Goal: Navigation & Orientation: Find specific page/section

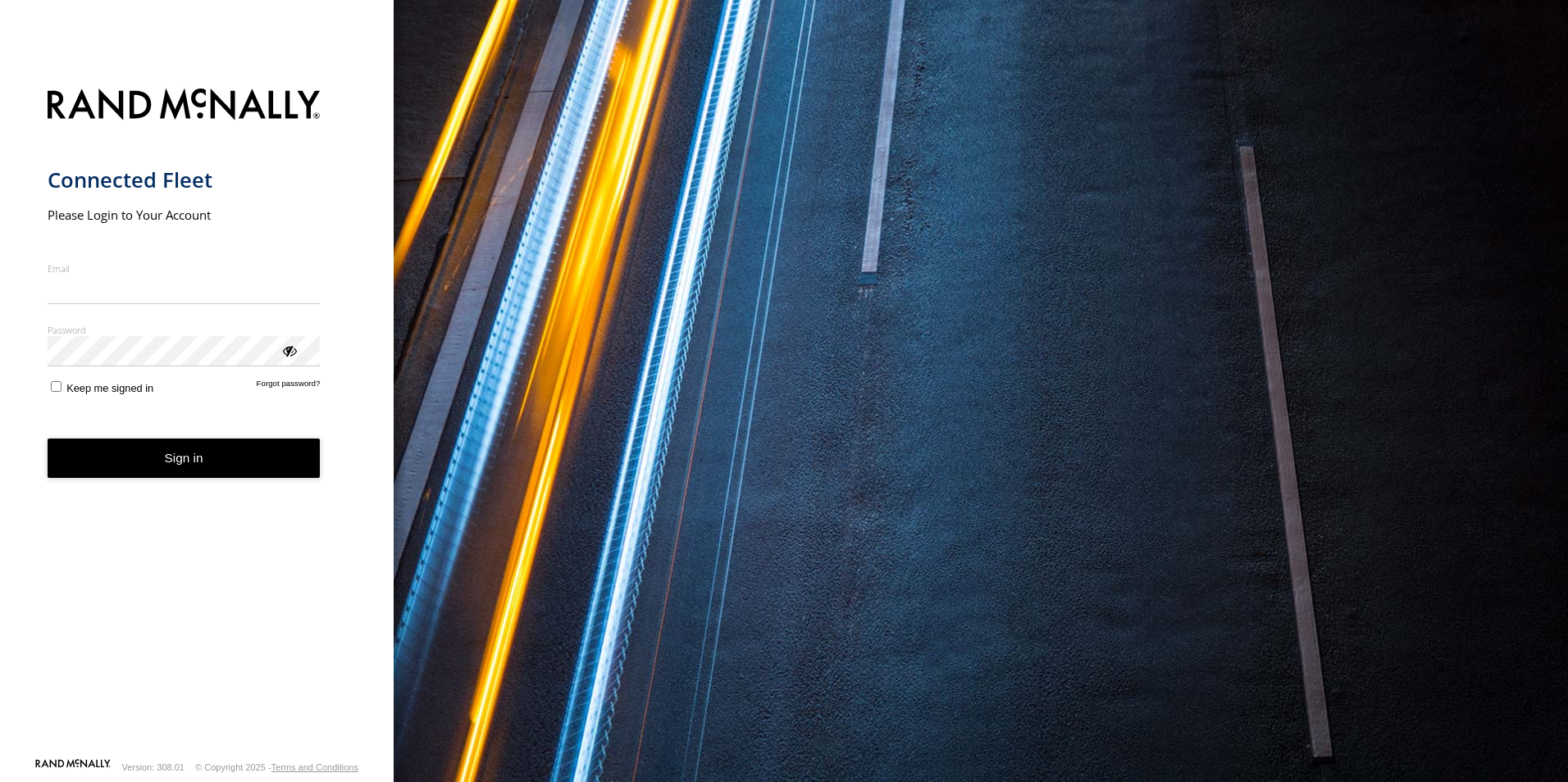
type input "**********"
click at [271, 486] on form "**********" at bounding box center [197, 418] width 299 height 679
click at [266, 452] on button "Sign in" at bounding box center [184, 459] width 273 height 40
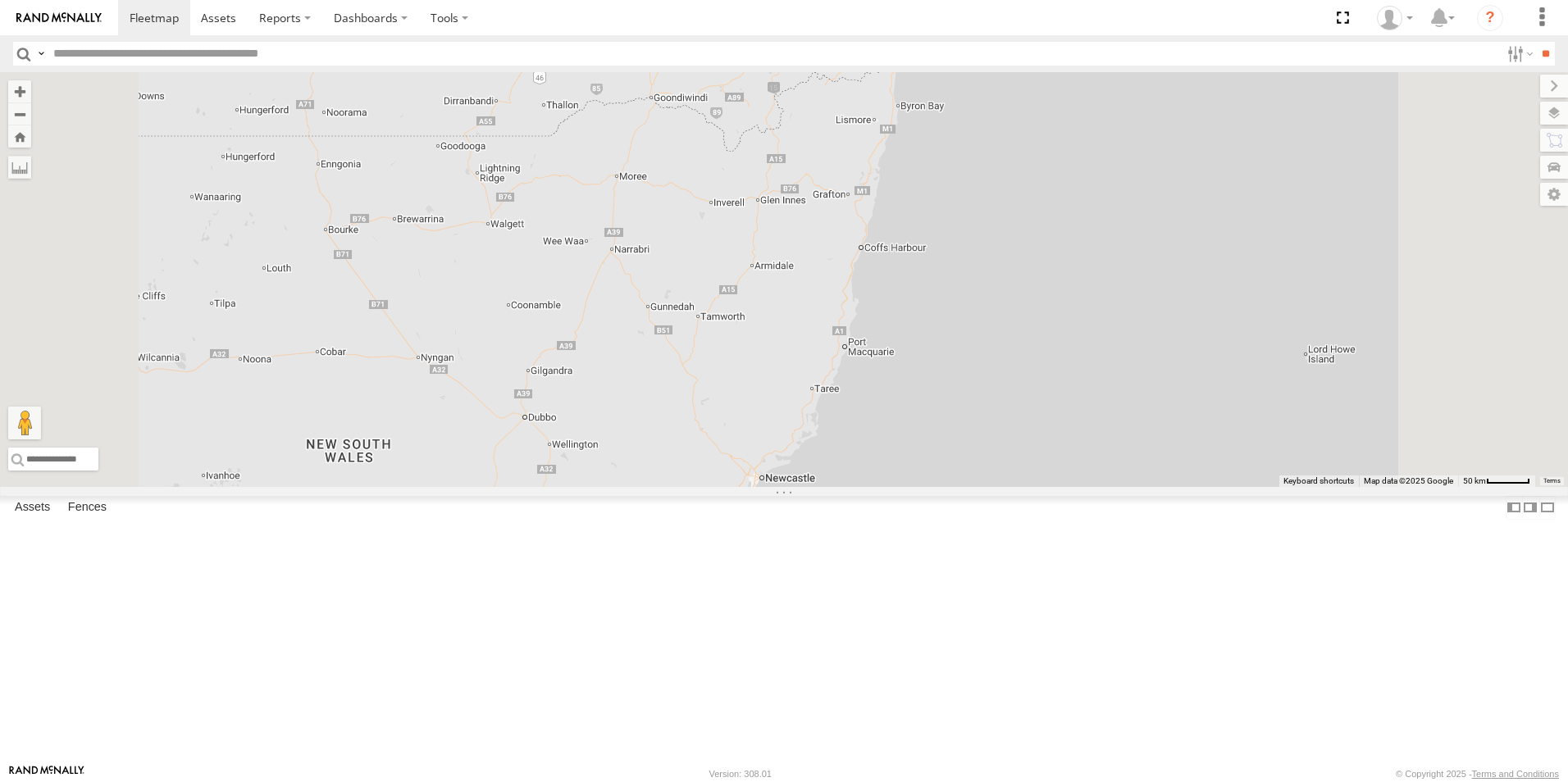
click at [0, 0] on div "Jack - 348FB3 All Assets" at bounding box center [0, 0] width 0 height 0
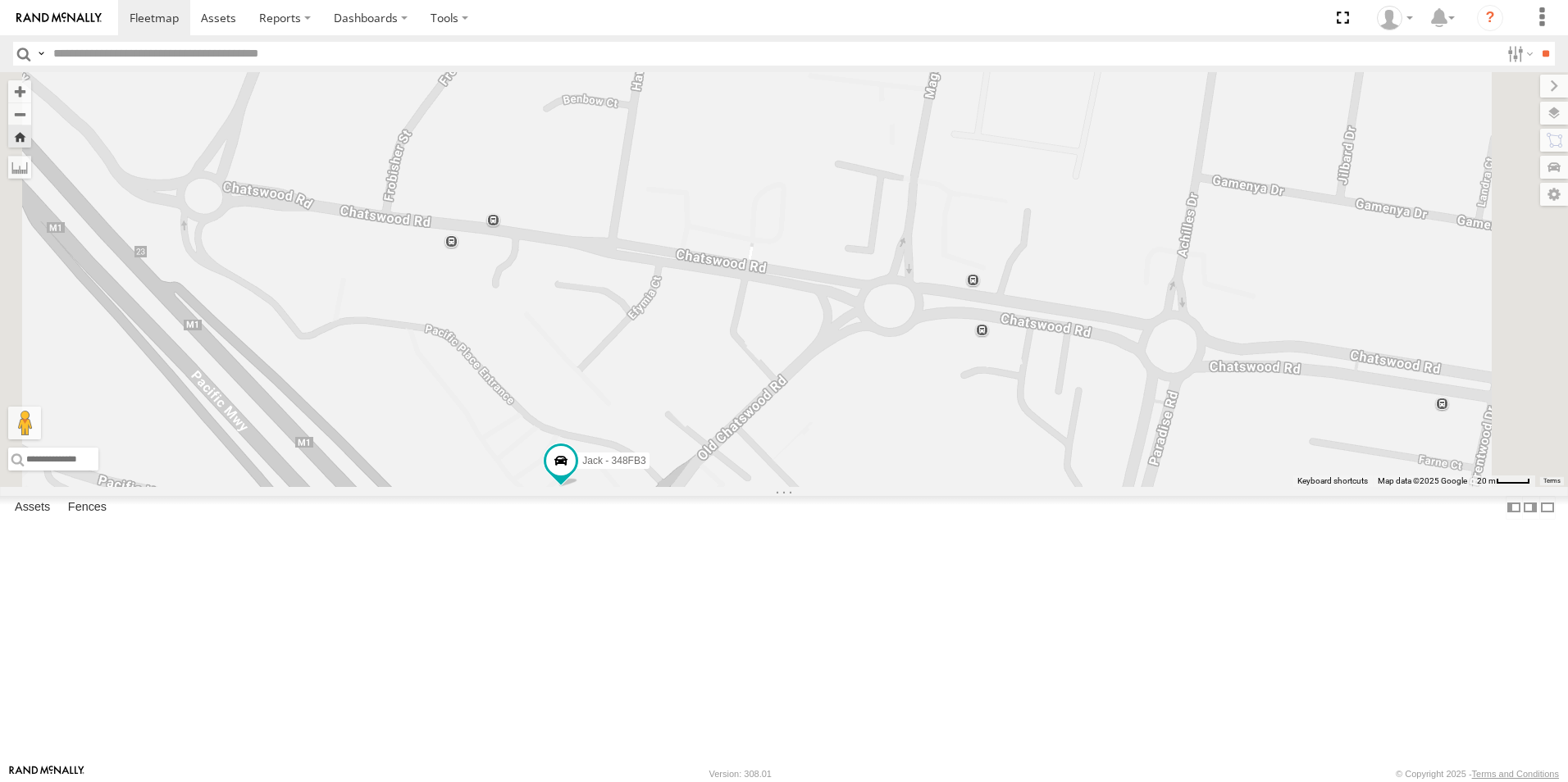
click at [1512, 409] on div "Jack - 348FB3" at bounding box center [784, 280] width 1568 height 415
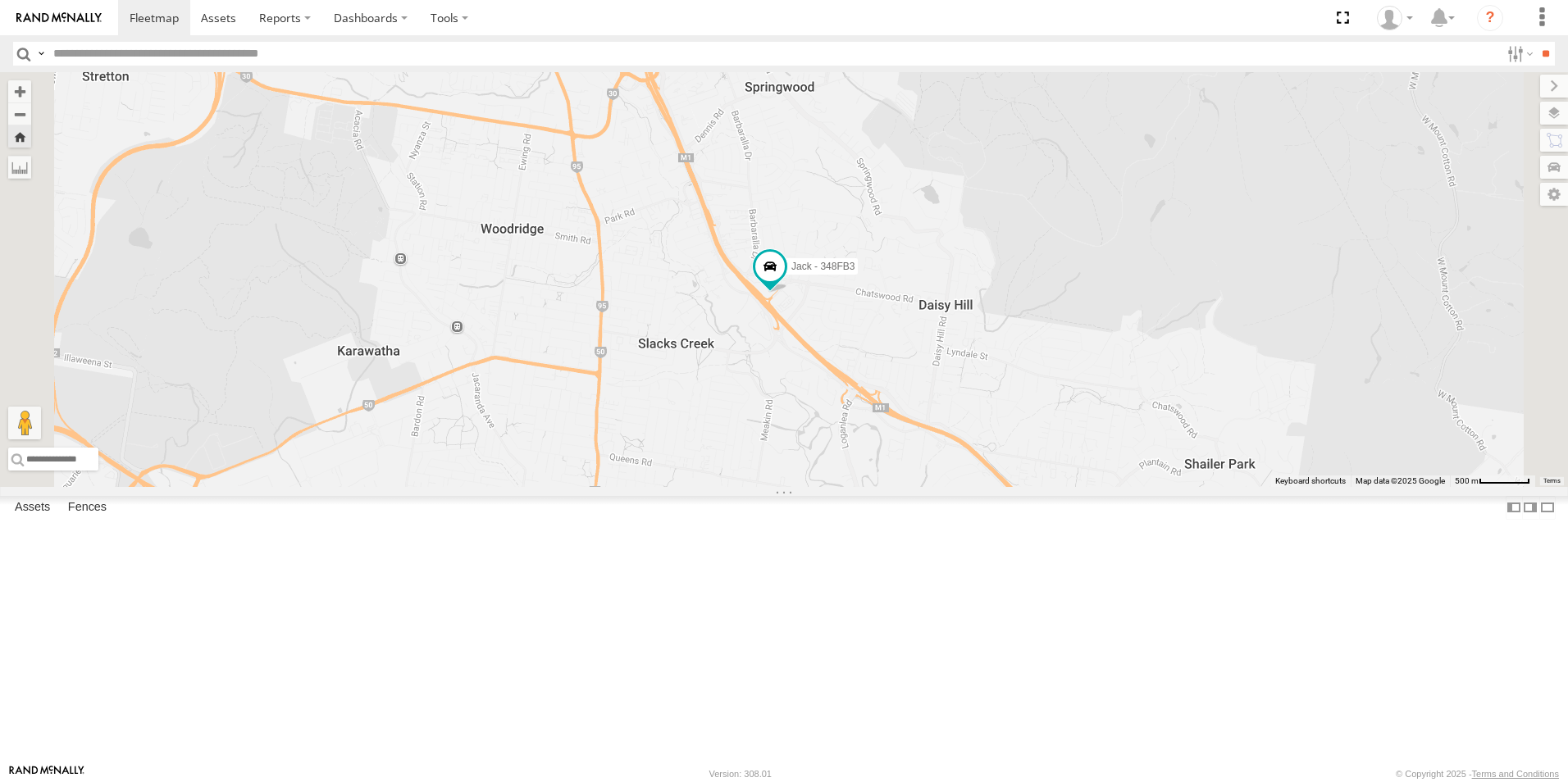
click at [0, 0] on div "Ian" at bounding box center [0, 0] width 0 height 0
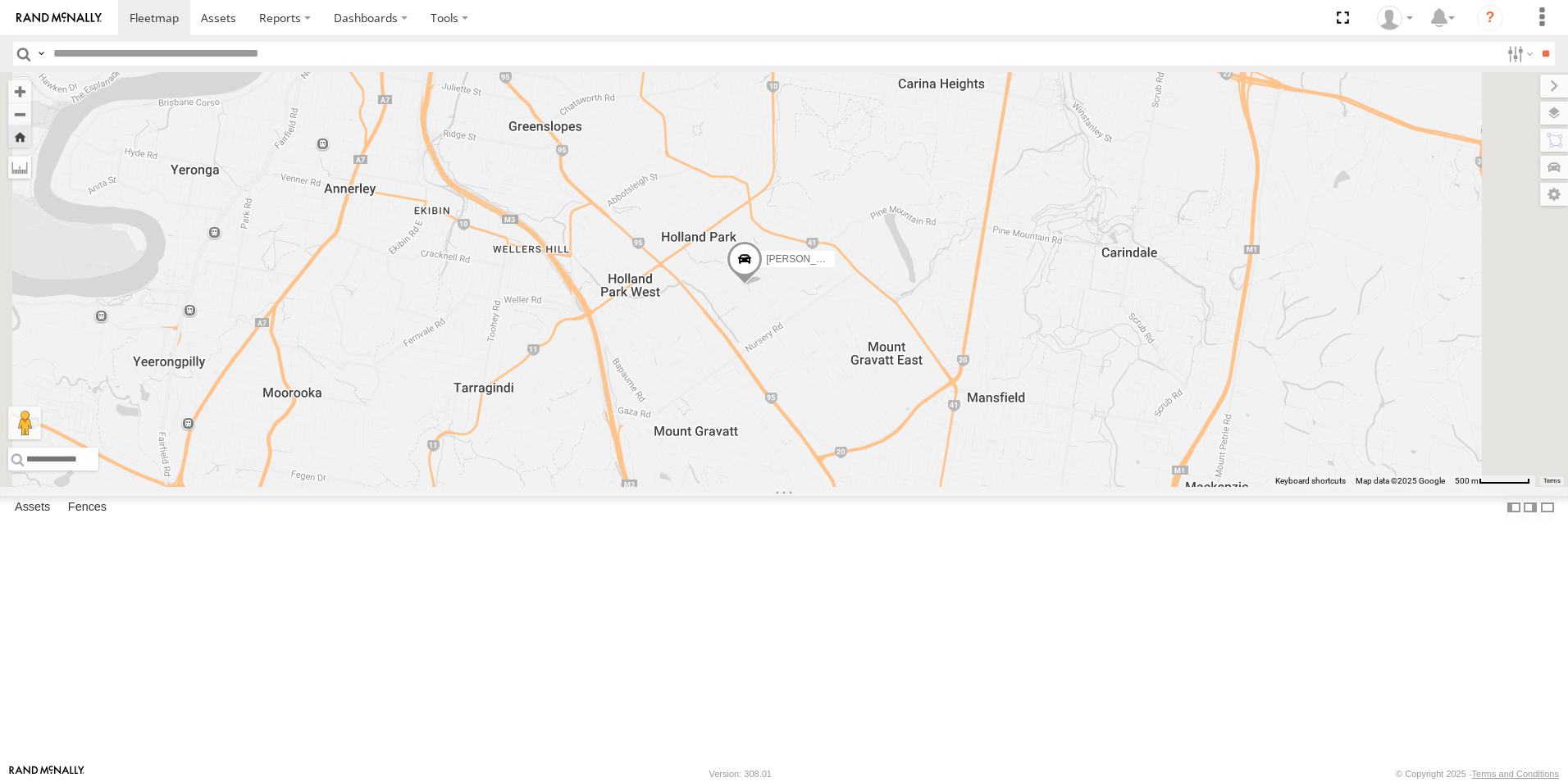
click at [0, 0] on div "Alex - 347FB3" at bounding box center [0, 0] width 0 height 0
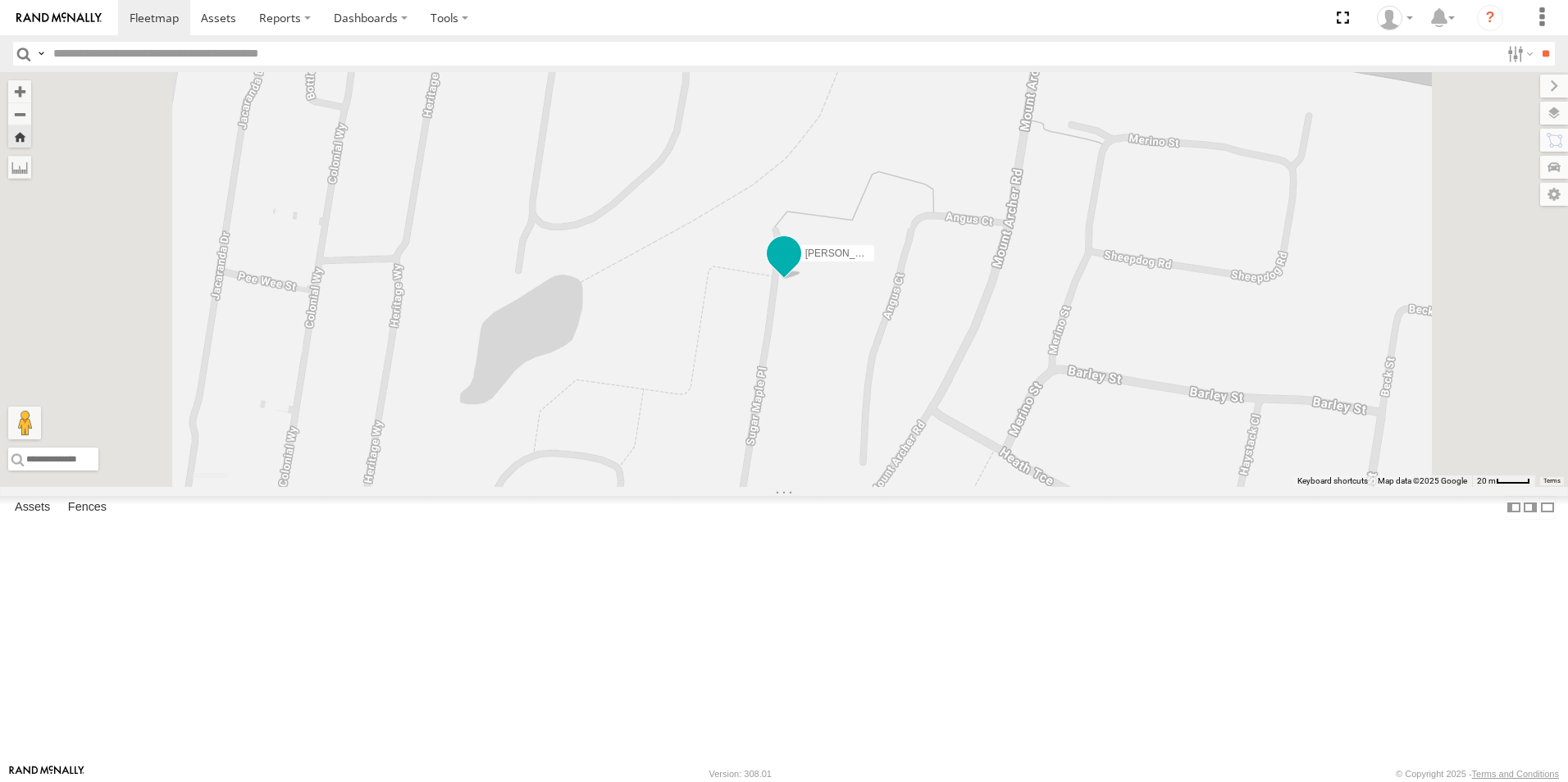
click at [799, 269] on span at bounding box center [784, 254] width 30 height 30
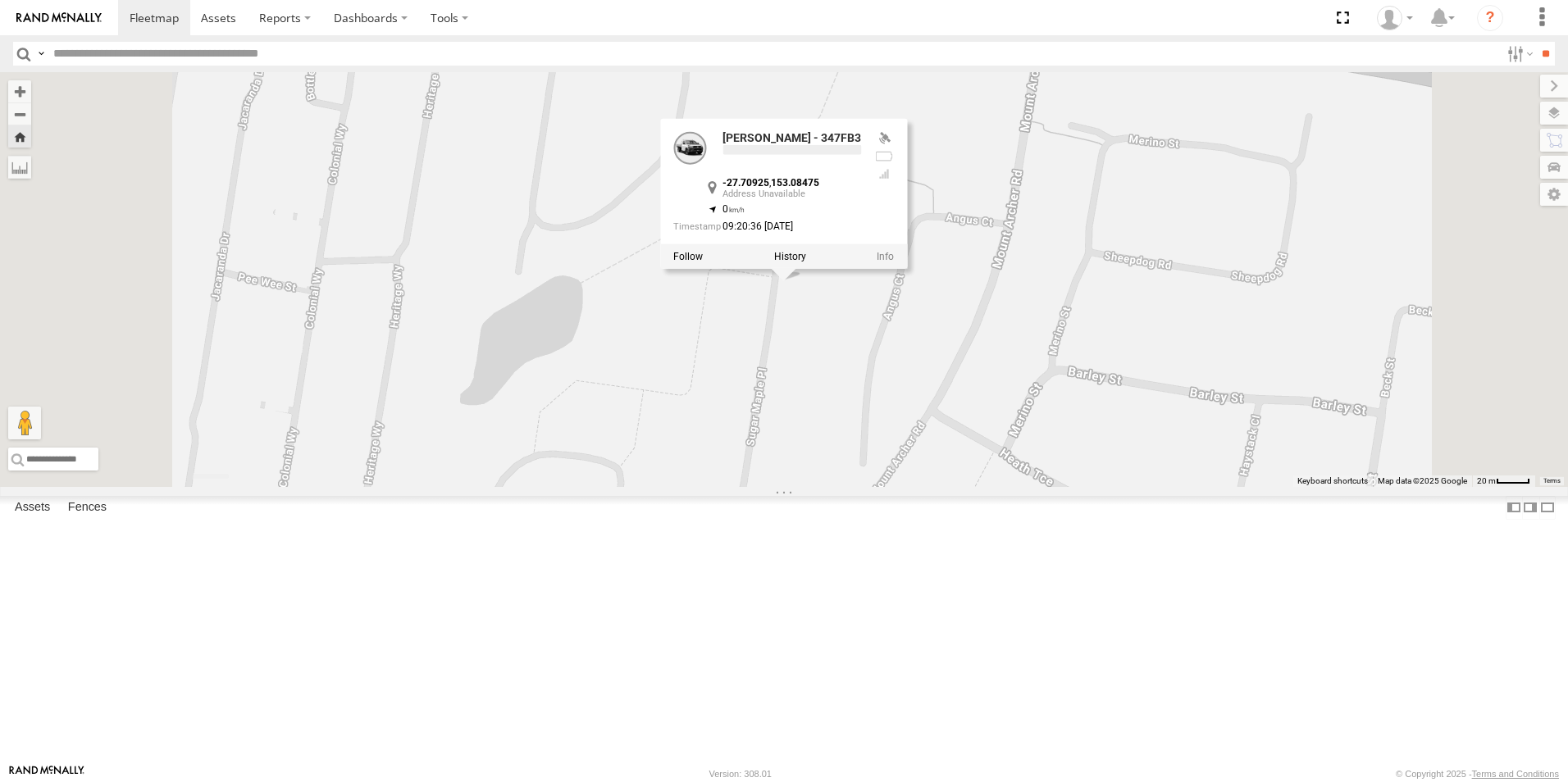
click at [874, 487] on div "Alex - 347FB3 Alex - 347FB3 -27.70925 , 153.08475 0 09:20:36 24/09/2025" at bounding box center [784, 280] width 1568 height 415
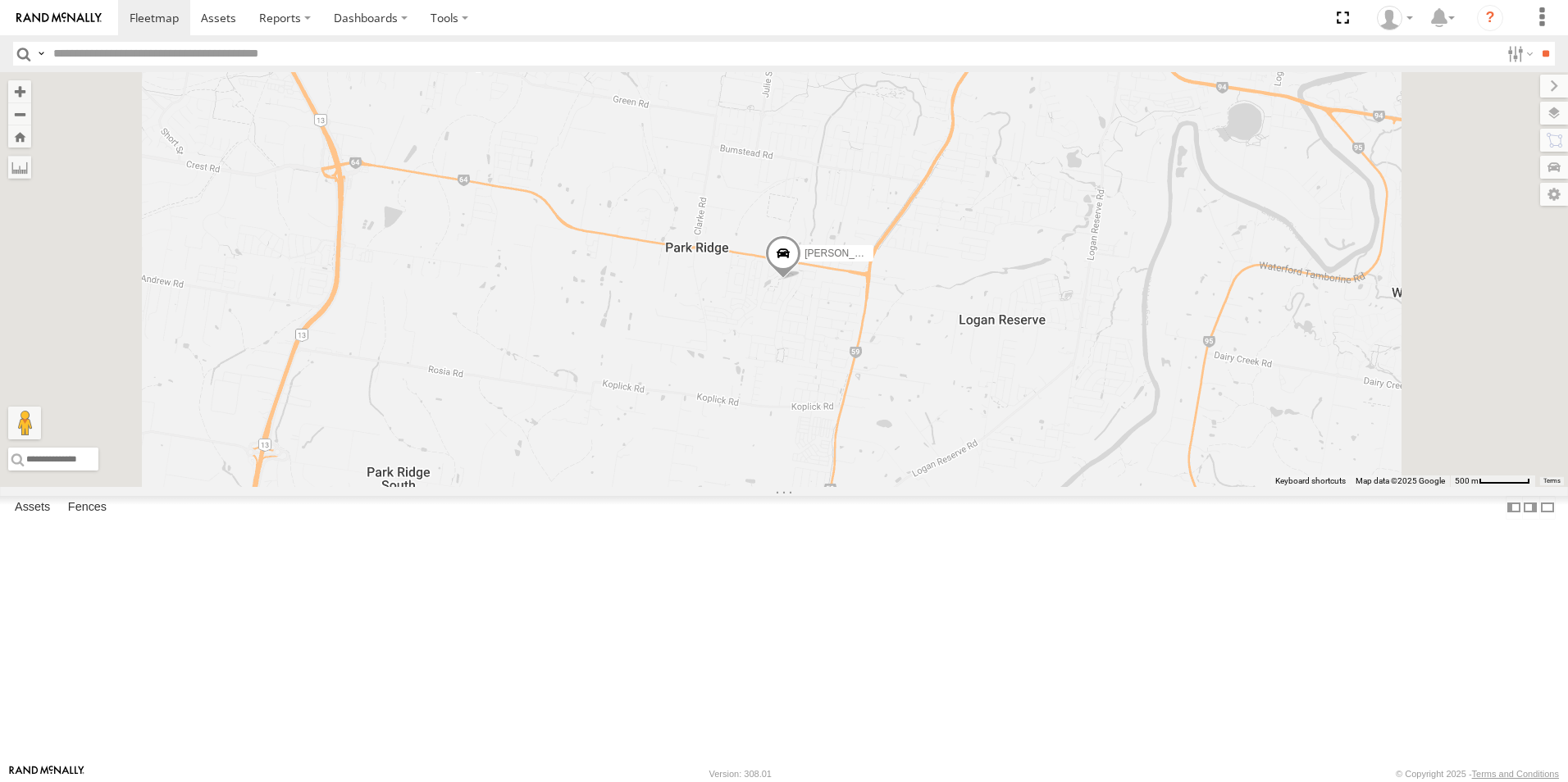
click at [0, 0] on div "Ian" at bounding box center [0, 0] width 0 height 0
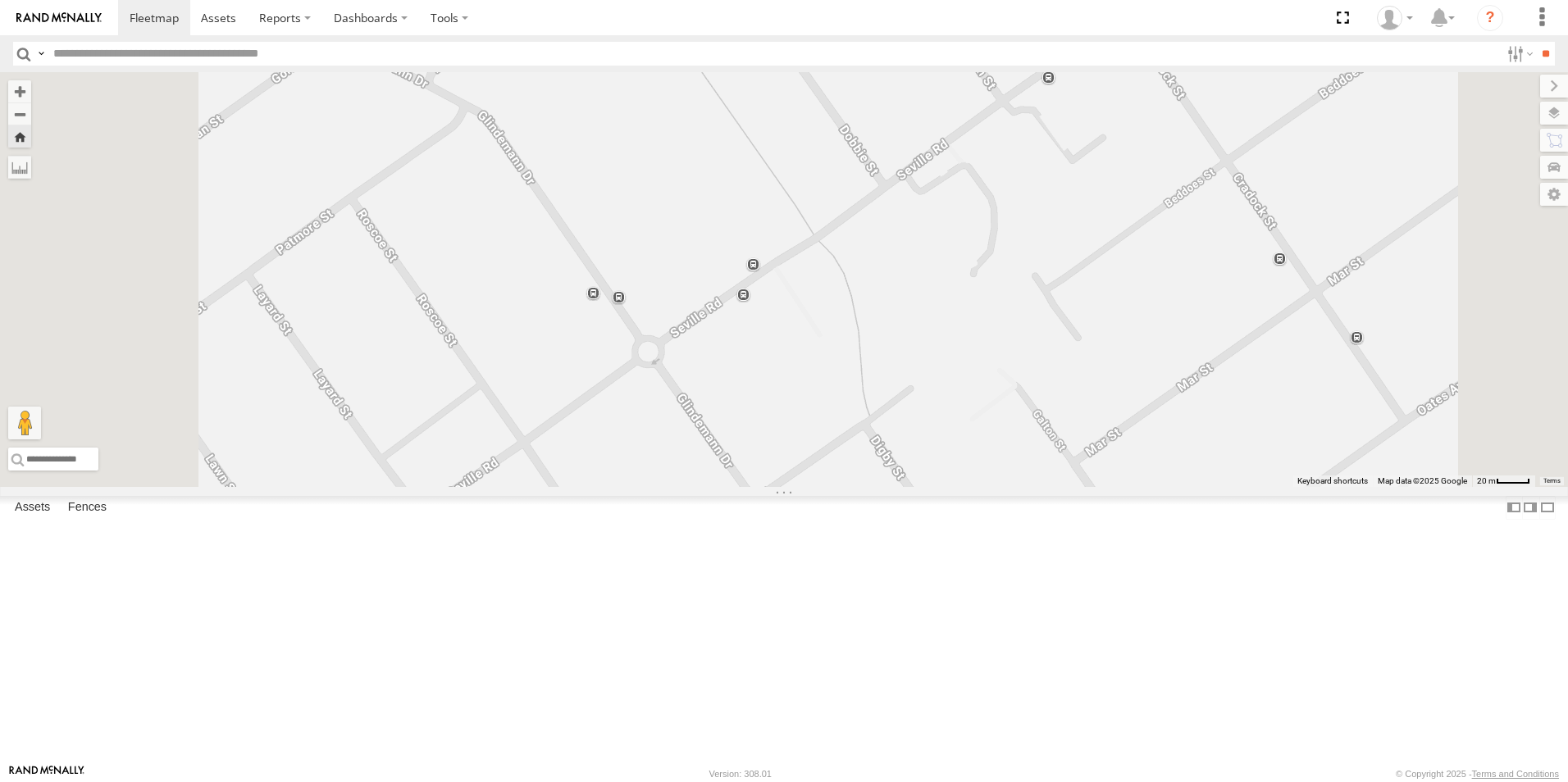
click at [1464, 223] on div "Ian" at bounding box center [784, 280] width 1568 height 415
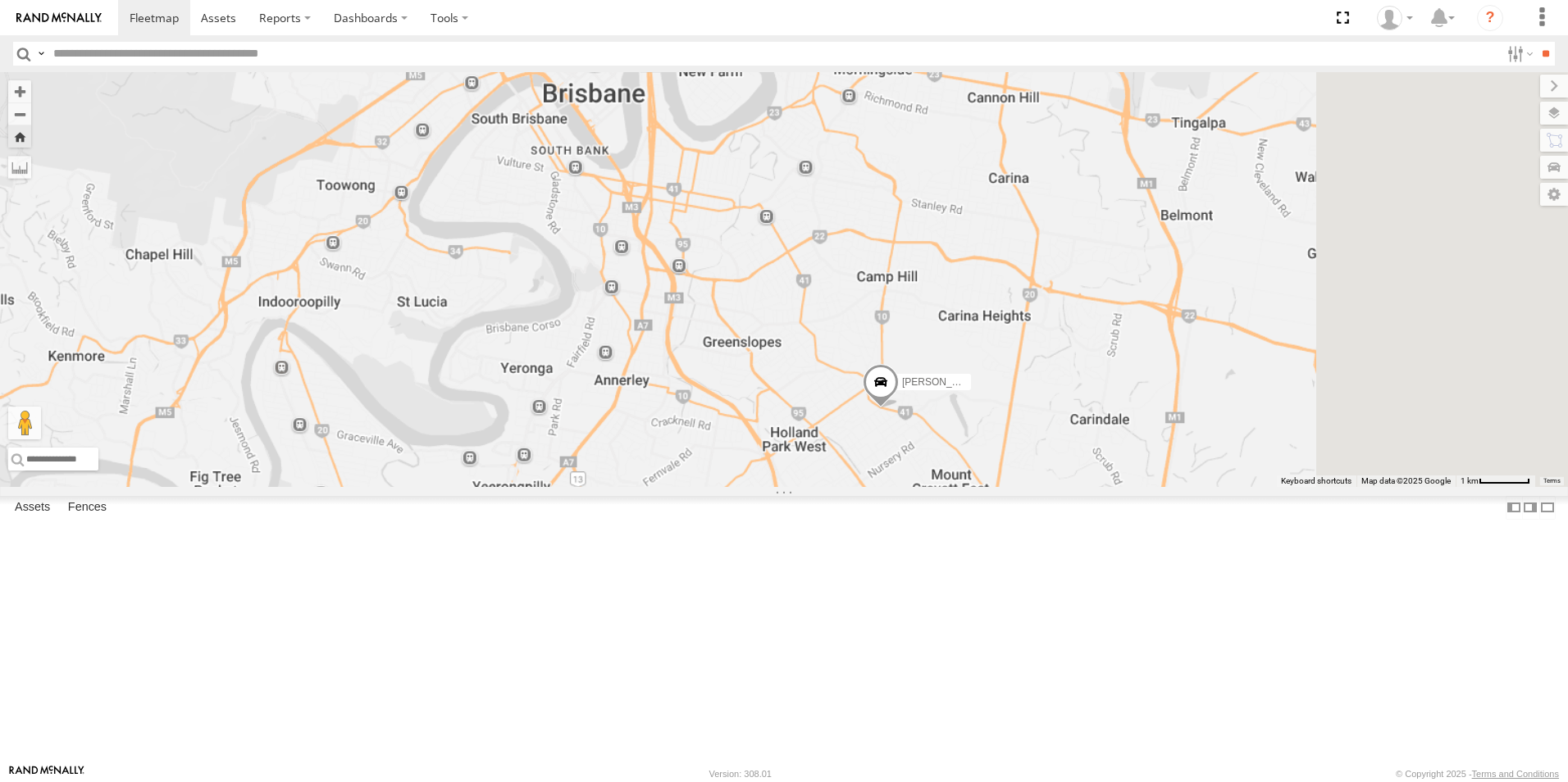
drag, startPoint x: 1410, startPoint y: 314, endPoint x: 1255, endPoint y: 584, distance: 311.3
click at [1255, 487] on div "Ian" at bounding box center [784, 280] width 1568 height 415
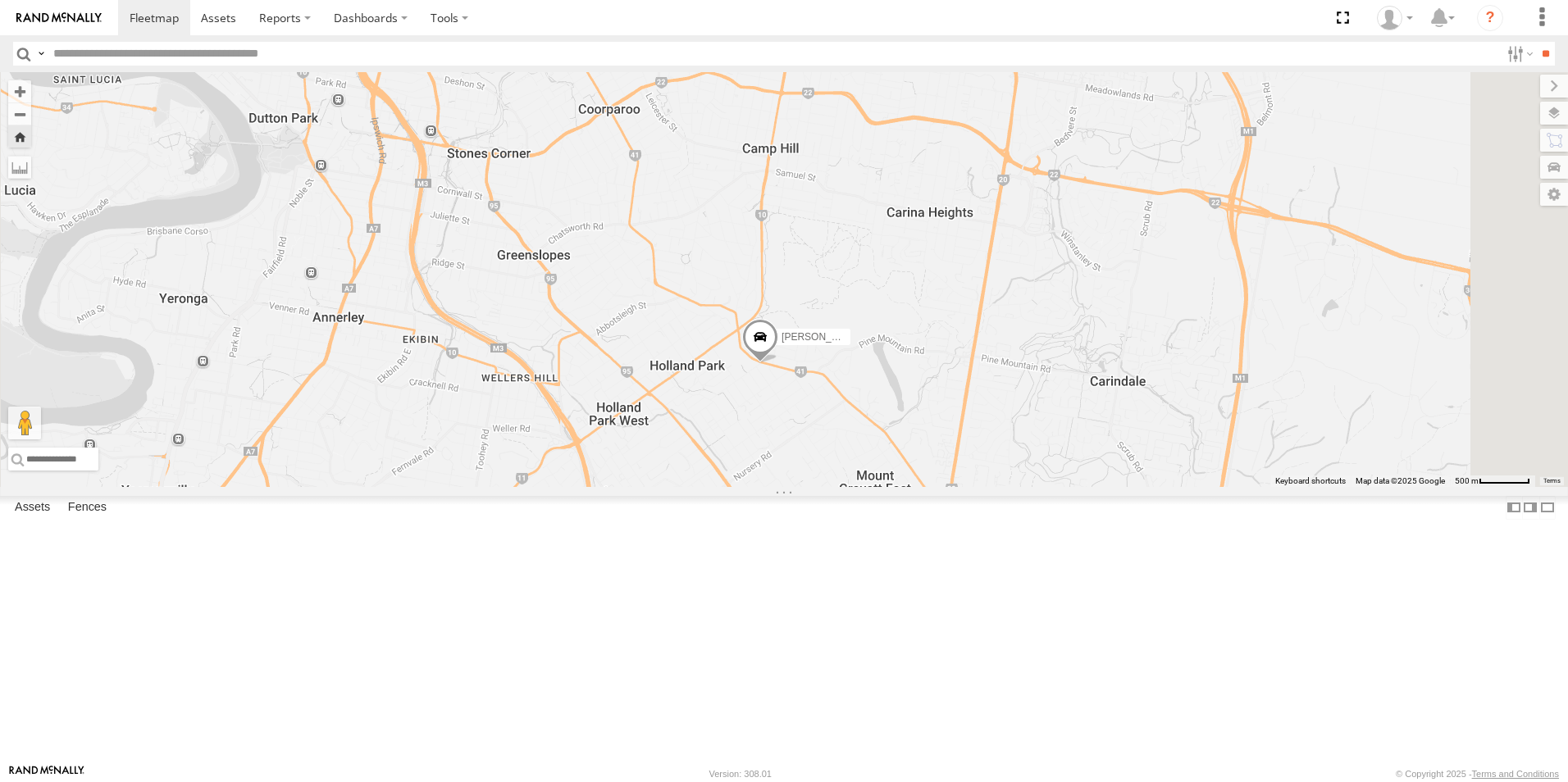
drag, startPoint x: 1171, startPoint y: 477, endPoint x: 1186, endPoint y: 362, distance: 116.0
click at [1183, 362] on div "Ian" at bounding box center [784, 280] width 1568 height 415
drag, startPoint x: 1287, startPoint y: 277, endPoint x: 1276, endPoint y: 316, distance: 40.5
click at [1287, 278] on div "Ian" at bounding box center [784, 280] width 1568 height 415
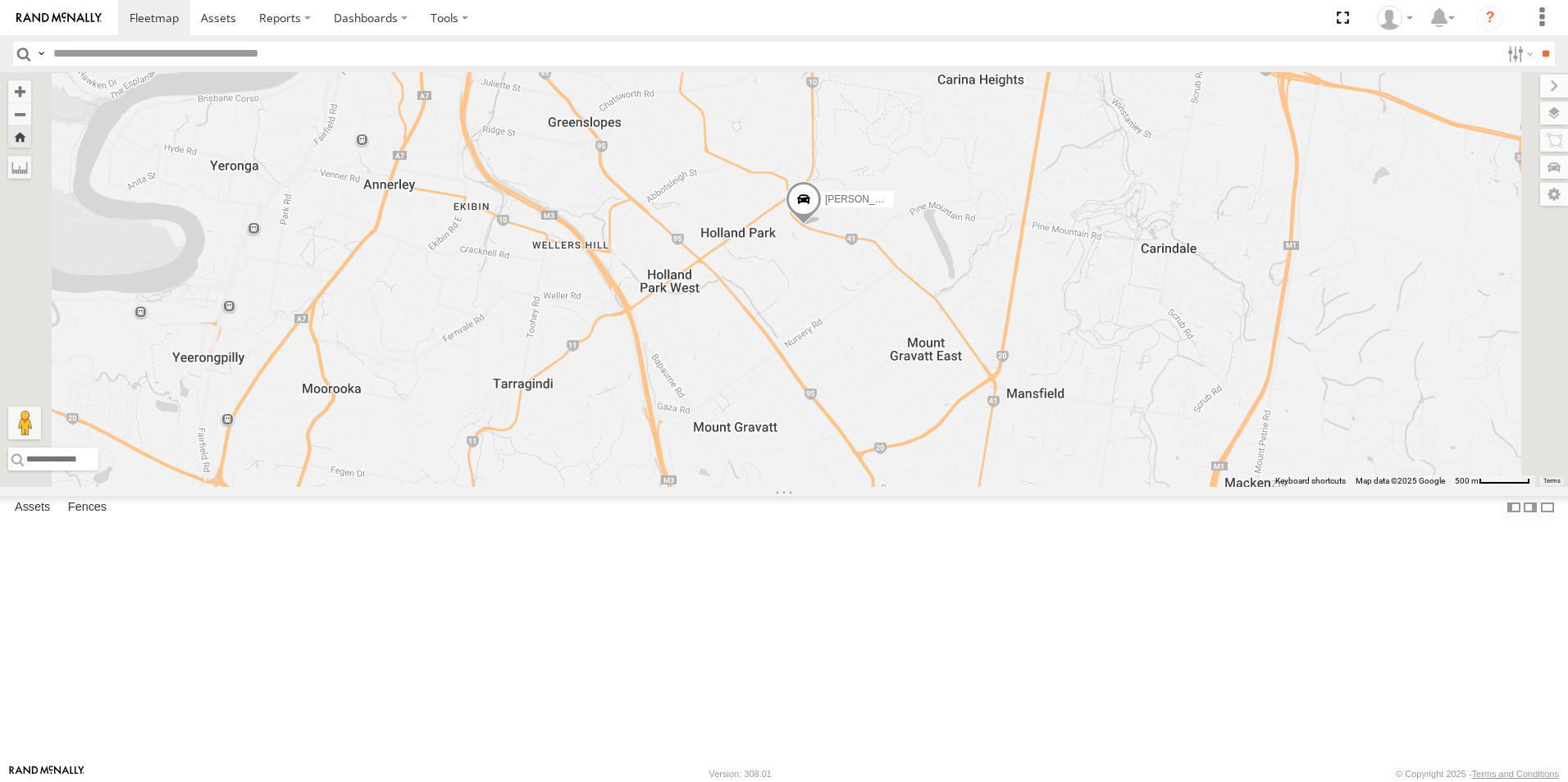
drag, startPoint x: 1491, startPoint y: 362, endPoint x: 987, endPoint y: 563, distance: 542.6
click at [1493, 366] on div "Ian Nathan - 017IP4" at bounding box center [784, 280] width 1568 height 415
click at [0, 0] on div "All Assets" at bounding box center [0, 0] width 0 height 0
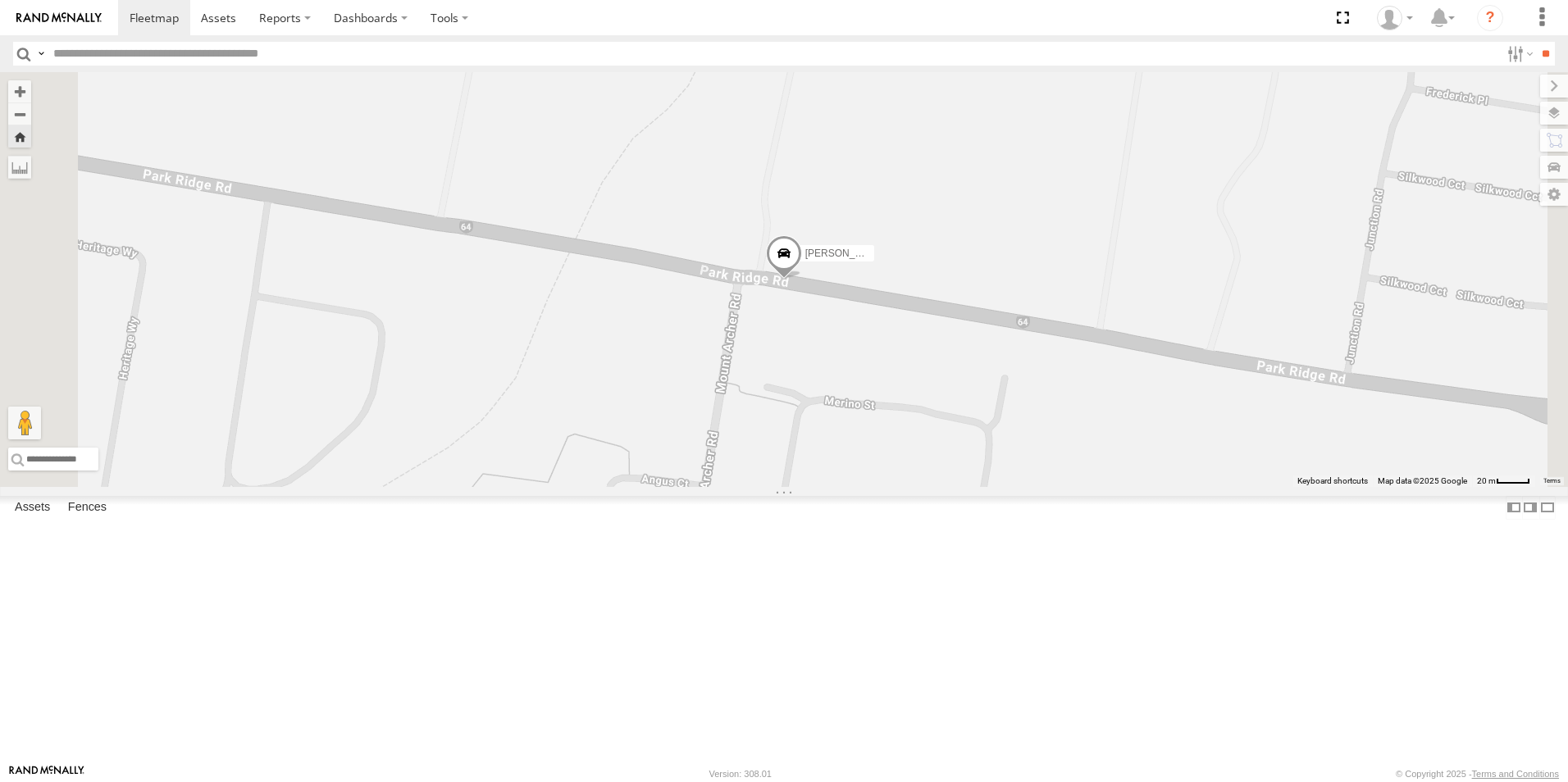
click at [802, 281] on span at bounding box center [783, 258] width 36 height 44
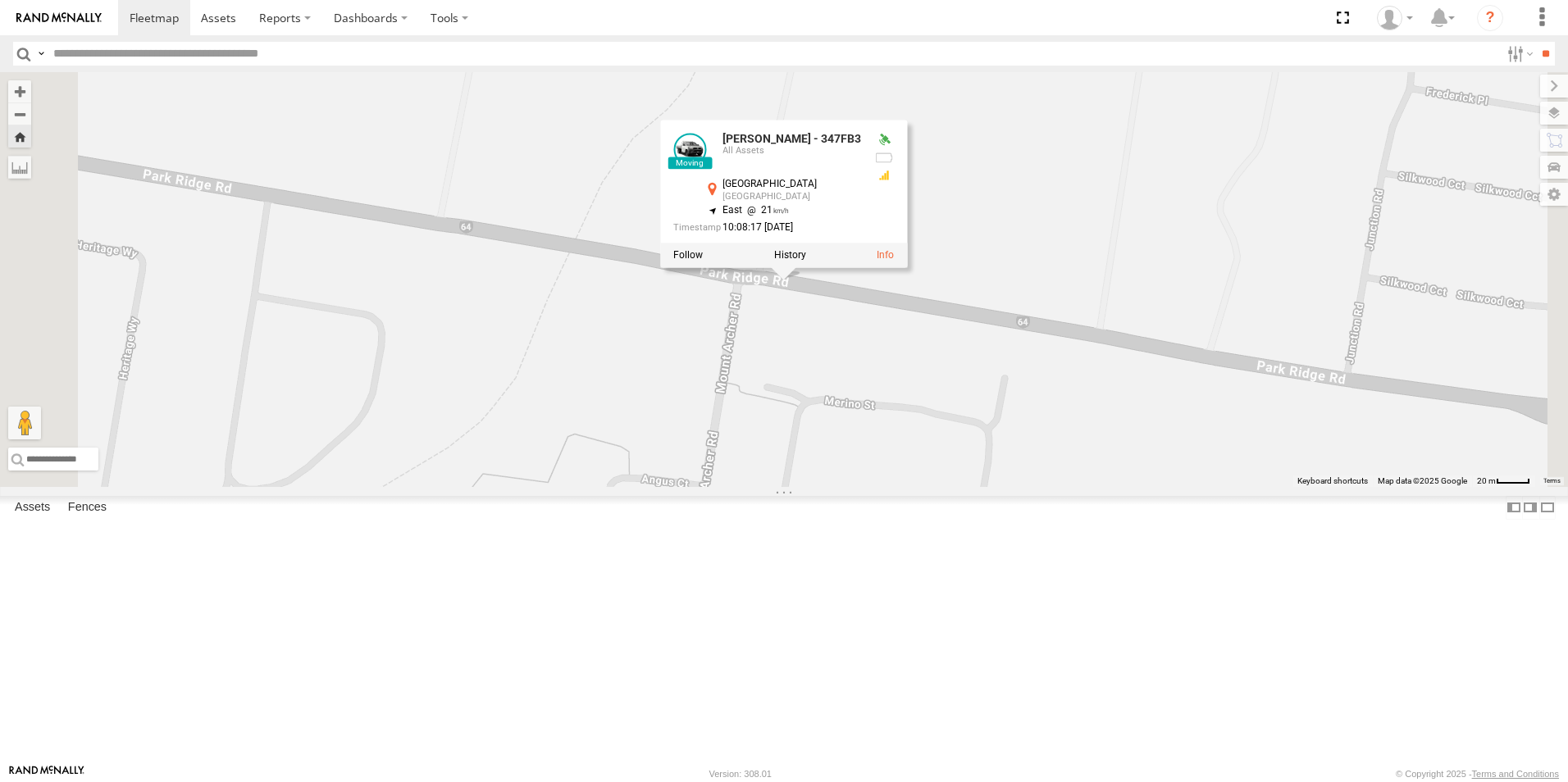
click at [1474, 340] on div "Alex - 347FB3 Alex - 347FB3 All Assets Park Ridge Rd Park Ridge -27.70773 , 153…" at bounding box center [784, 280] width 1568 height 415
